Goal: Task Accomplishment & Management: Use online tool/utility

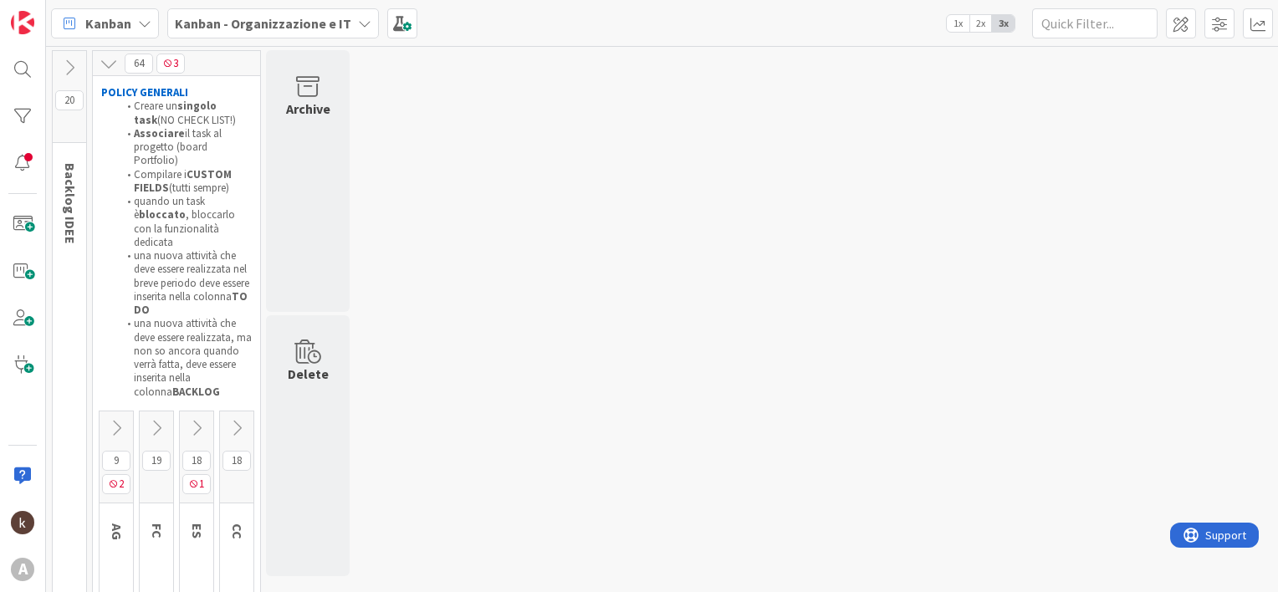
click at [163, 419] on icon at bounding box center [156, 428] width 18 height 18
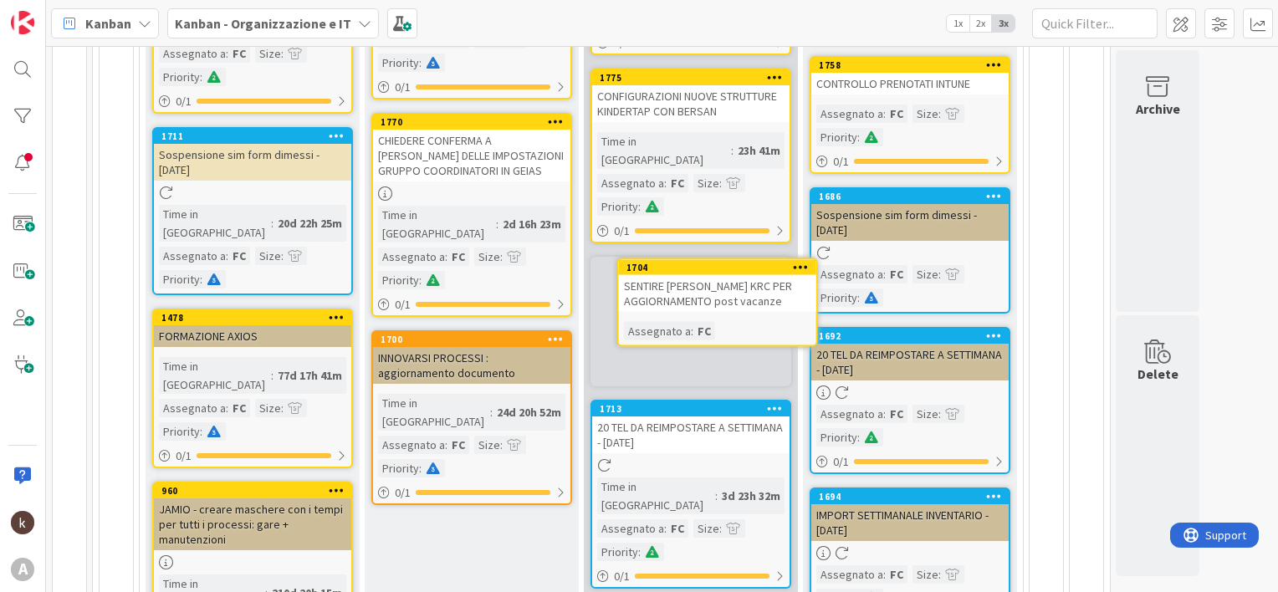
scroll to position [417, 0]
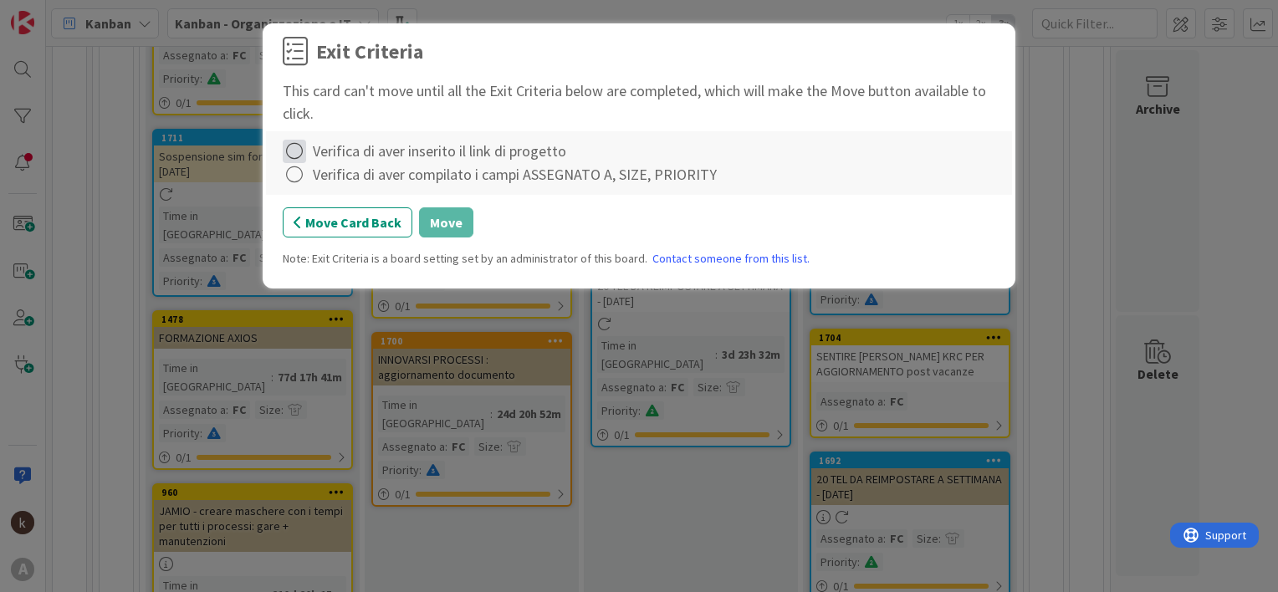
click at [301, 153] on icon at bounding box center [294, 151] width 23 height 23
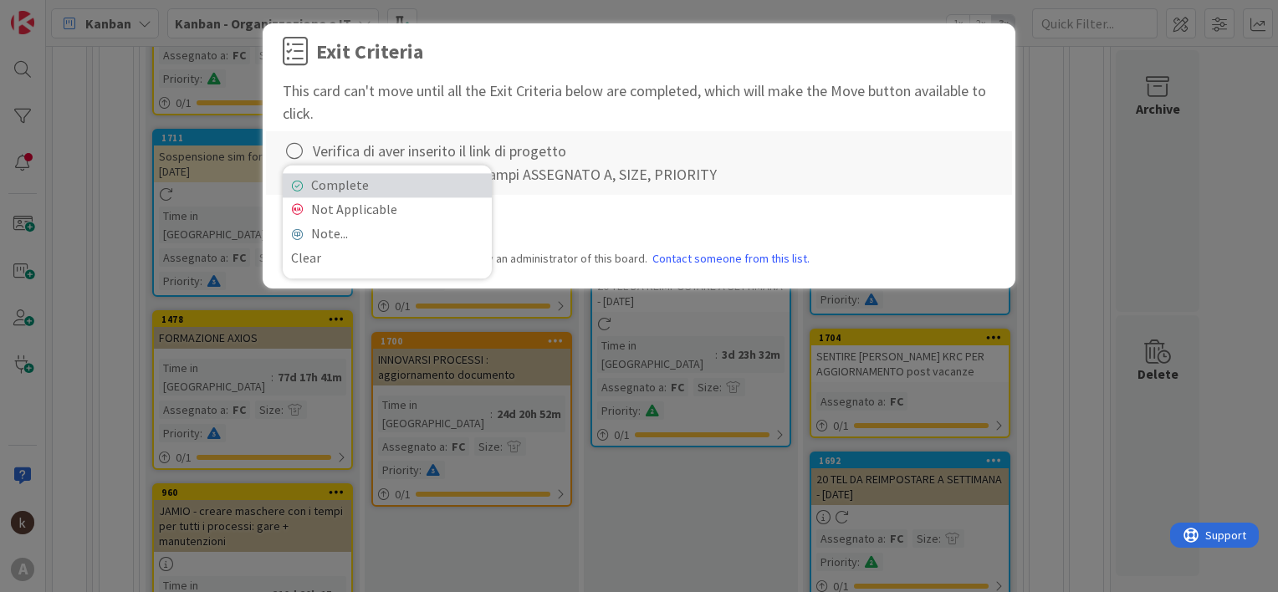
click at [340, 184] on link "Complete" at bounding box center [387, 185] width 209 height 24
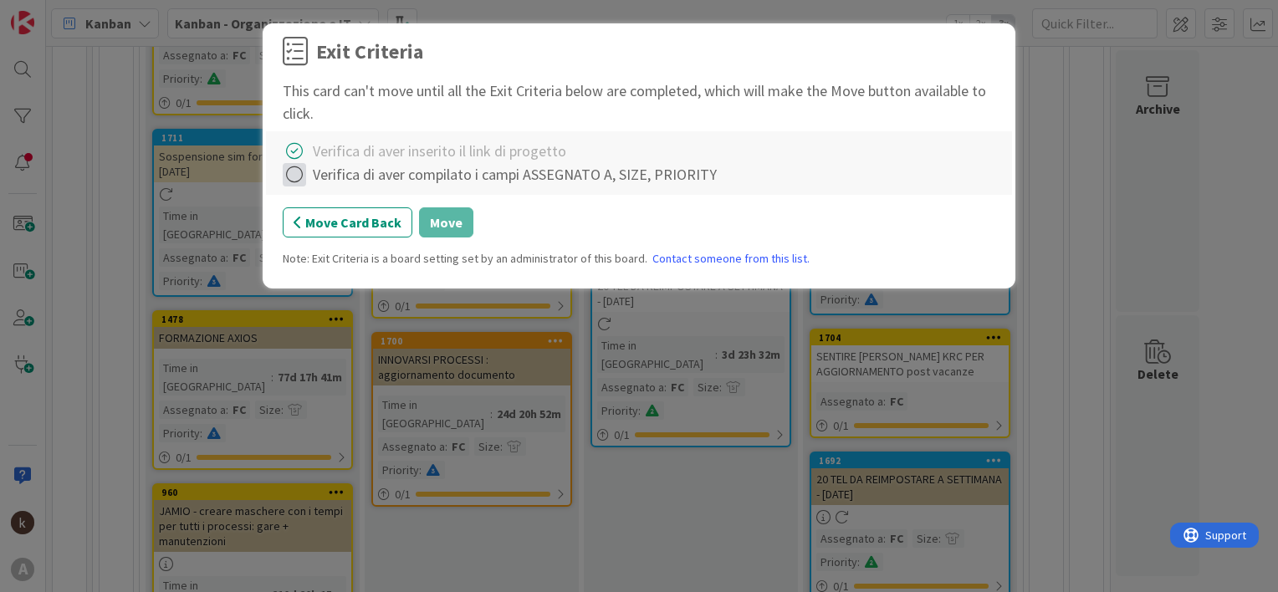
click at [298, 177] on icon at bounding box center [294, 174] width 23 height 23
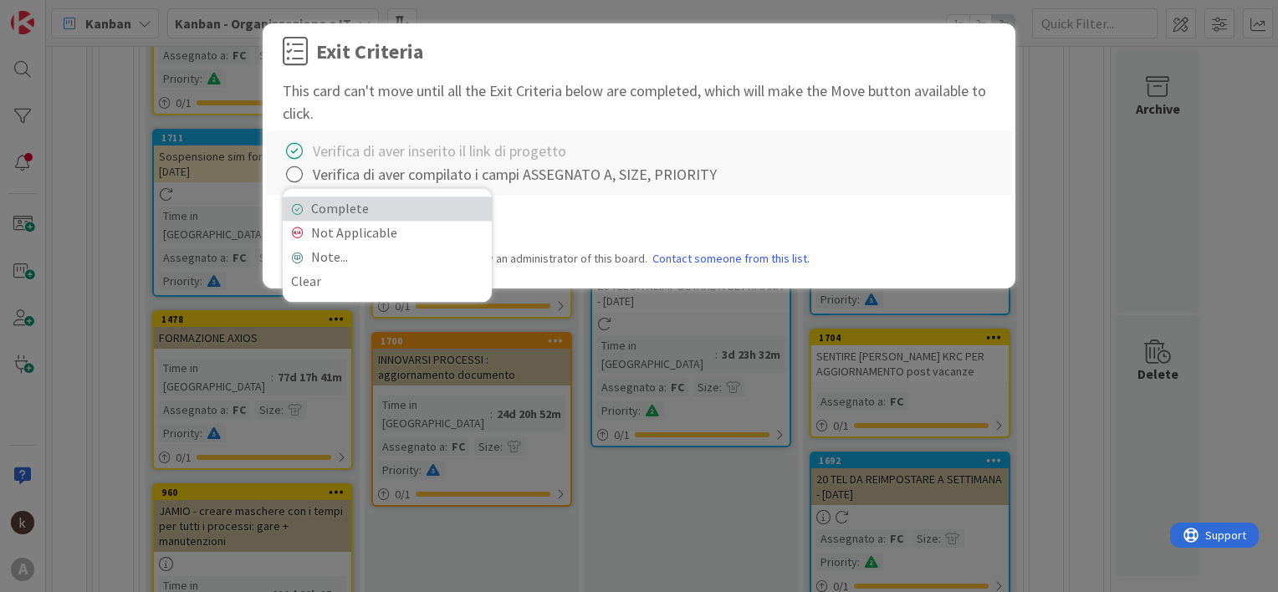
click at [334, 201] on link "Complete" at bounding box center [387, 209] width 209 height 24
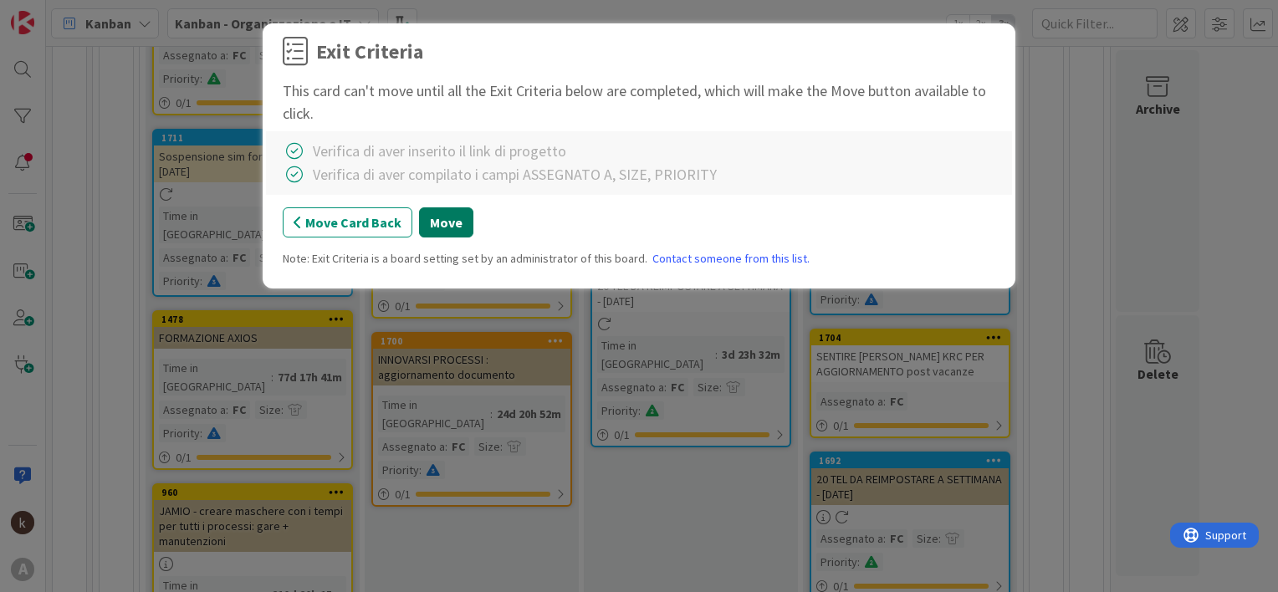
click at [449, 228] on button "Move" at bounding box center [446, 222] width 54 height 30
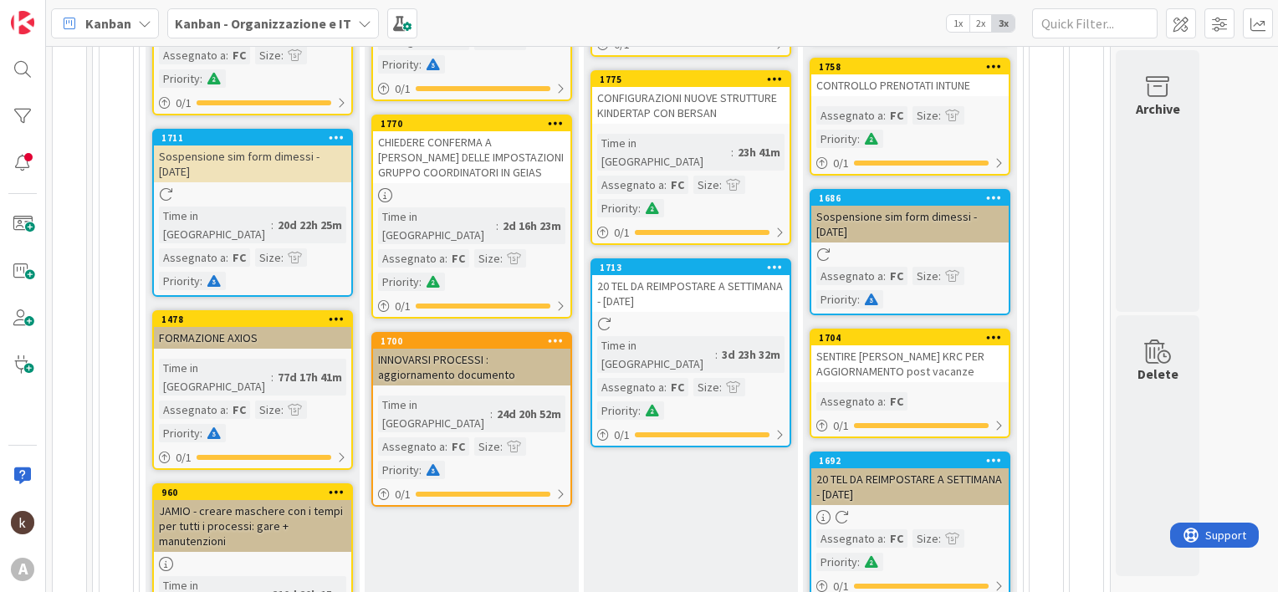
click at [914, 365] on div "SENTIRE [PERSON_NAME] KRC PER AGGIORNAMENTO post vacanze" at bounding box center [910, 364] width 197 height 37
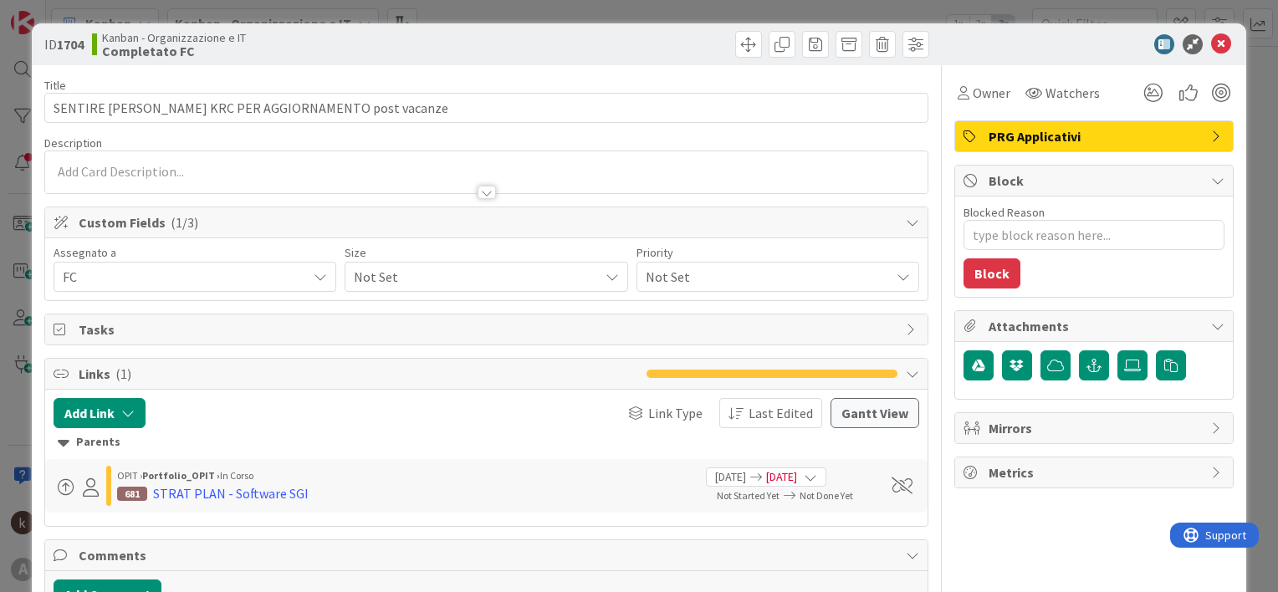
click at [439, 283] on span "Not Set" at bounding box center [472, 276] width 236 height 23
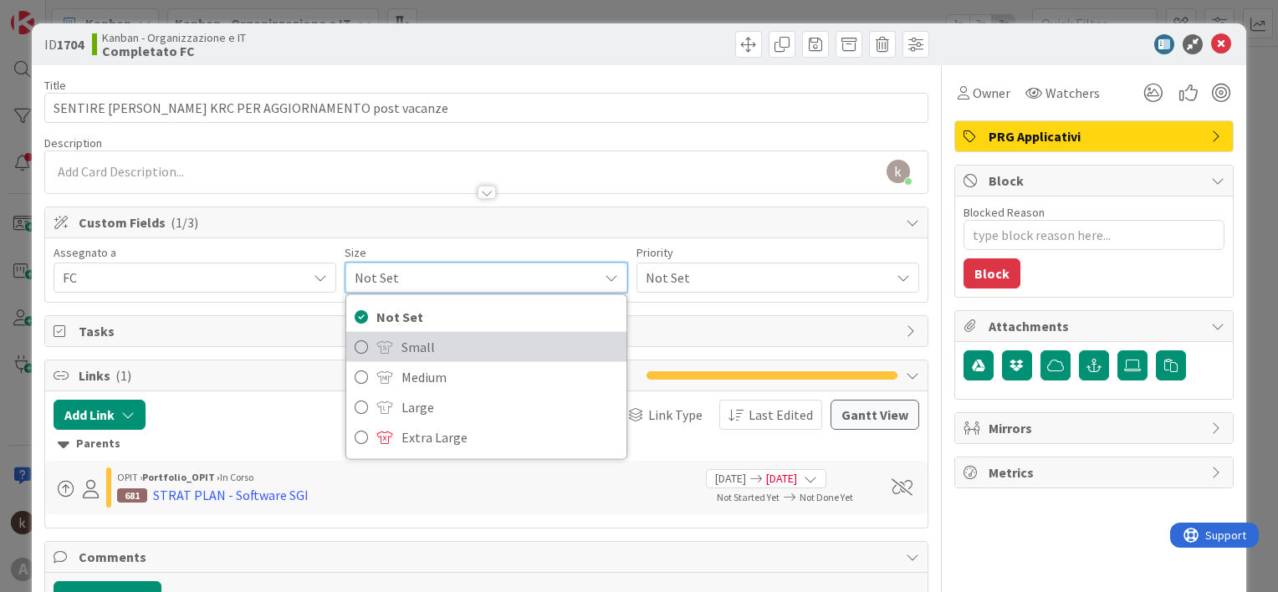
click at [428, 348] on span "Small" at bounding box center [510, 347] width 216 height 25
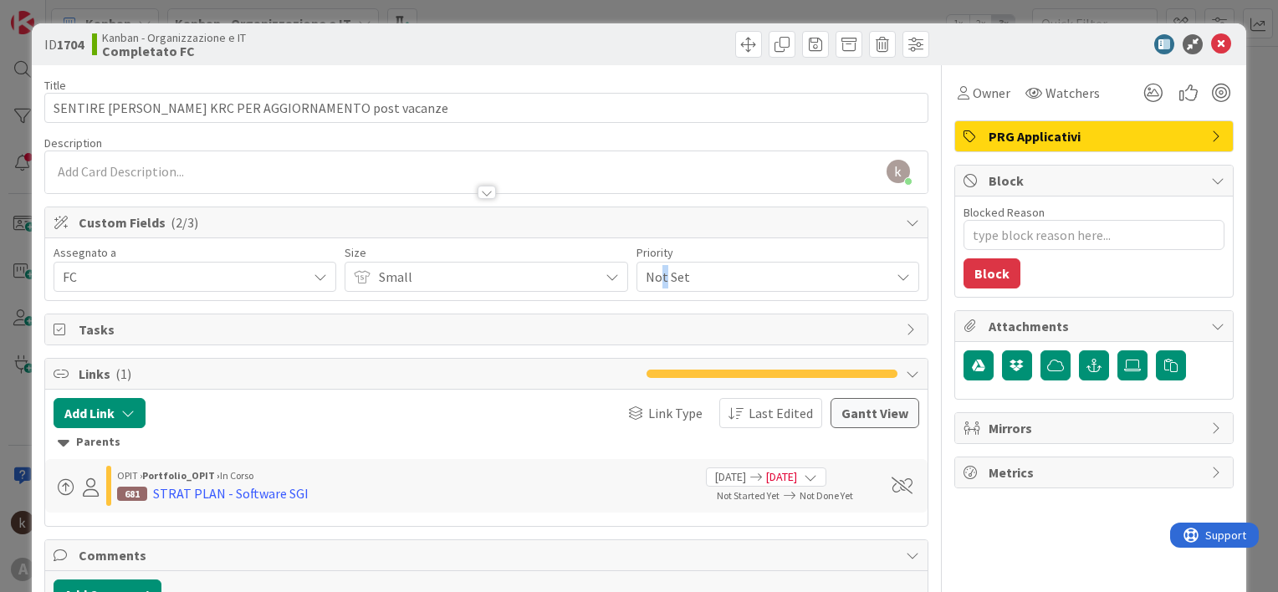
click at [658, 271] on span "Not Set" at bounding box center [764, 276] width 236 height 23
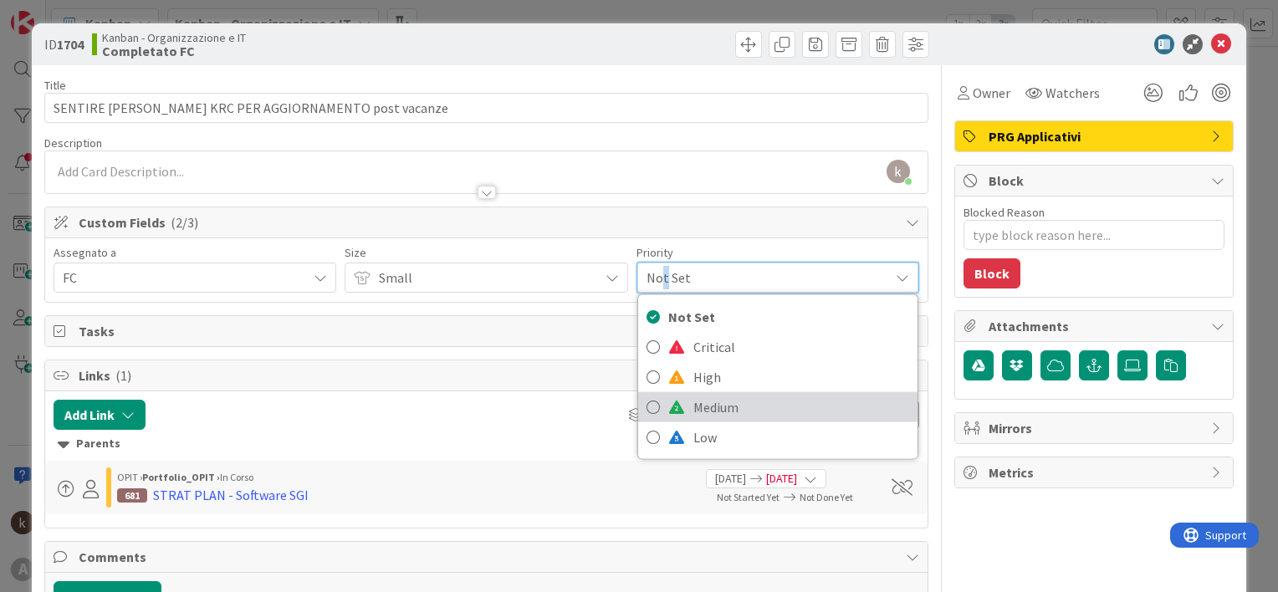
click at [694, 406] on span "Medium" at bounding box center [802, 407] width 216 height 25
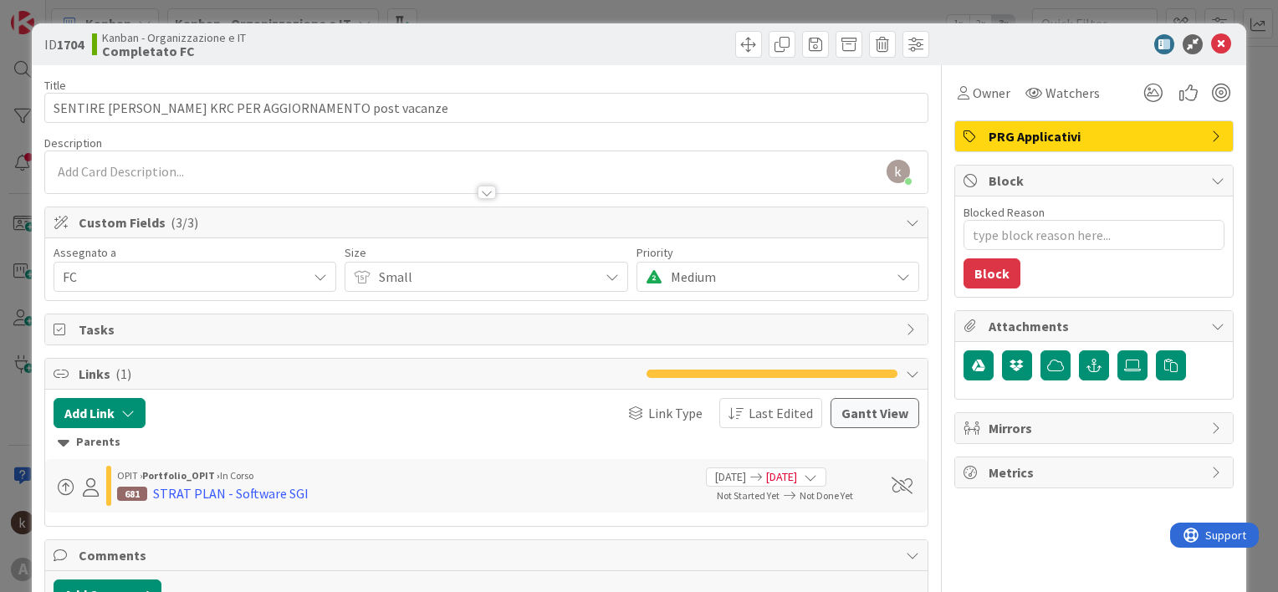
type textarea "x"
click at [1211, 49] on icon at bounding box center [1221, 44] width 20 height 20
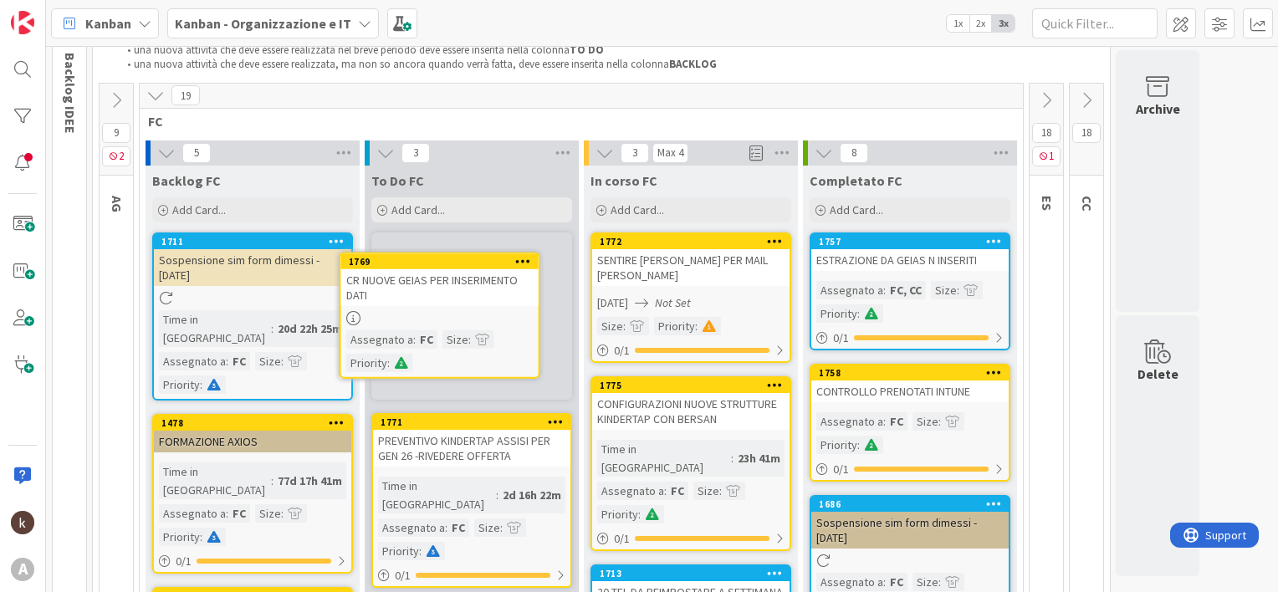
scroll to position [102, 0]
